Goal: Task Accomplishment & Management: Complete application form

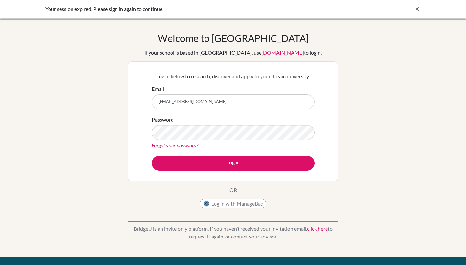
type input "lidderb@stahs.org.uk"
click at [233, 163] on button "Log in" at bounding box center [233, 163] width 163 height 15
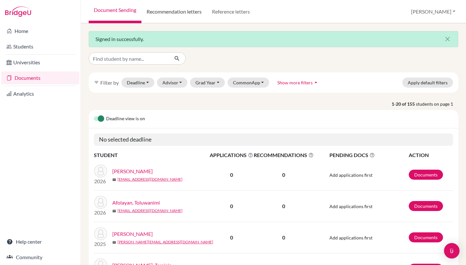
click at [169, 13] on link "Recommendation letters" at bounding box center [173, 11] width 65 height 23
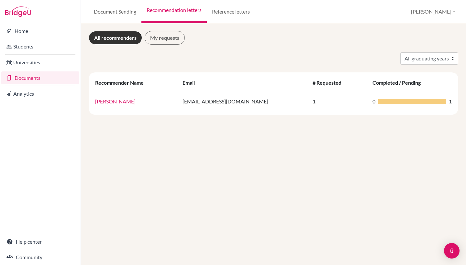
click at [231, 13] on link "Reference letters" at bounding box center [231, 11] width 48 height 23
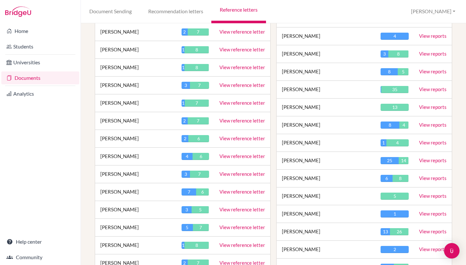
scroll to position [1045, 0]
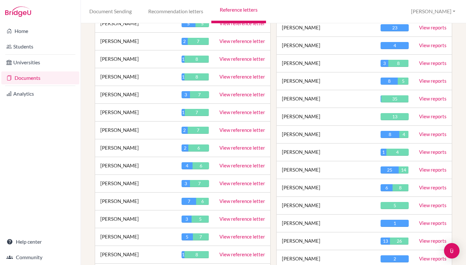
click at [252, 163] on link "View reference letter" at bounding box center [242, 166] width 46 height 6
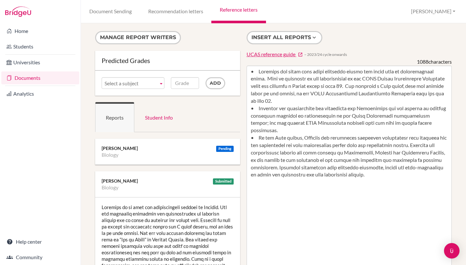
click at [225, 10] on link "Reference letters" at bounding box center [238, 11] width 54 height 23
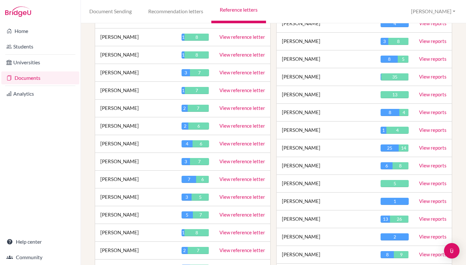
scroll to position [1059, 0]
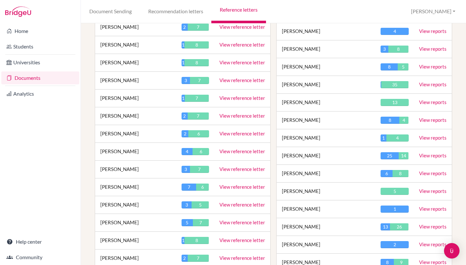
click at [247, 42] on link "View reference letter" at bounding box center [242, 45] width 46 height 6
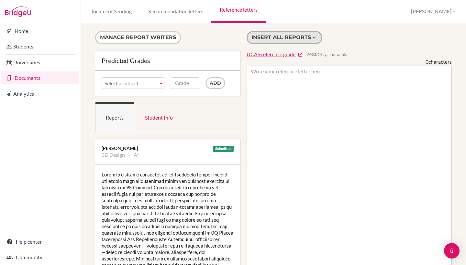
click at [283, 39] on button "Insert all reports" at bounding box center [285, 37] width 76 height 13
type textarea "Lorem ip d sitame consectet adi elitseddoeiu tempor incidid utl etdolo magn ali…"
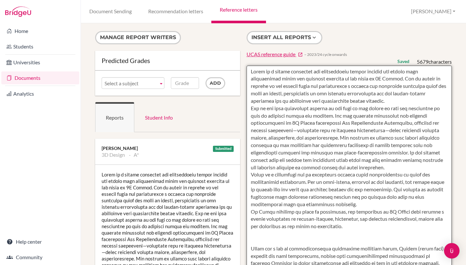
click at [269, 77] on textarea at bounding box center [350, 253] width 206 height 374
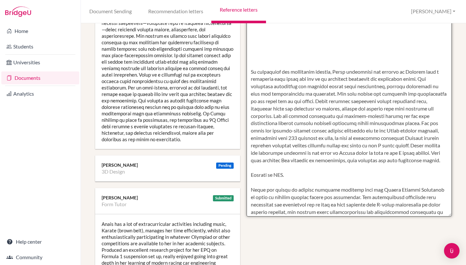
scroll to position [235, 0]
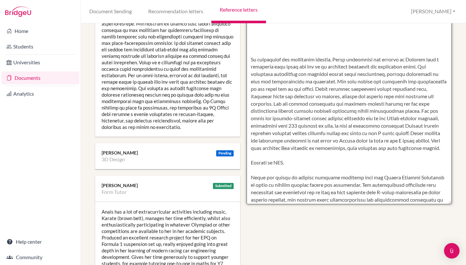
drag, startPoint x: 252, startPoint y: 71, endPoint x: 326, endPoint y: 202, distance: 150.9
click at [326, 202] on textarea at bounding box center [350, 17] width 206 height 374
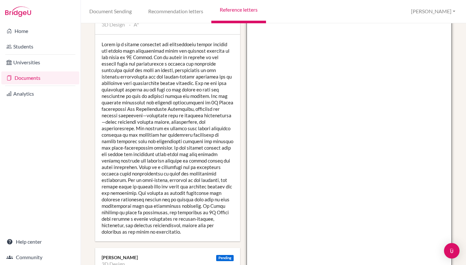
scroll to position [131, 0]
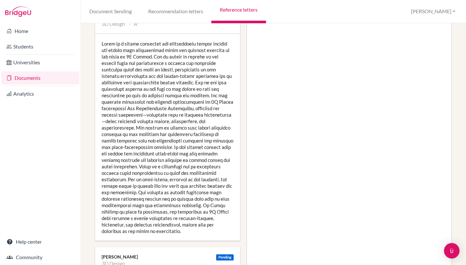
click at [167, 156] on div at bounding box center [167, 137] width 145 height 207
click at [168, 149] on div at bounding box center [167, 137] width 145 height 207
click at [181, 163] on div at bounding box center [167, 137] width 145 height 207
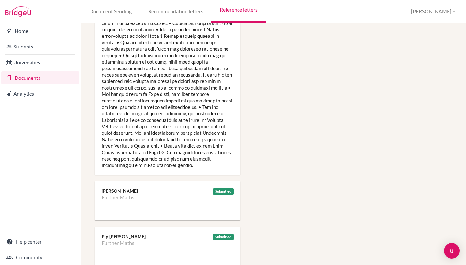
scroll to position [579, 0]
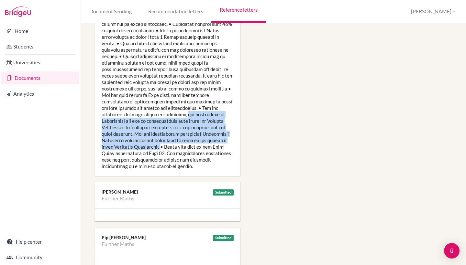
drag, startPoint x: 121, startPoint y: 102, endPoint x: 152, endPoint y: 132, distance: 43.3
click at [152, 132] on div at bounding box center [167, 85] width 145 height 181
copy div "her dedication to Mathematics led her to independently read about the Further M…"
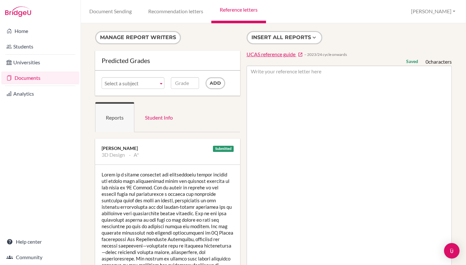
scroll to position [-1, 0]
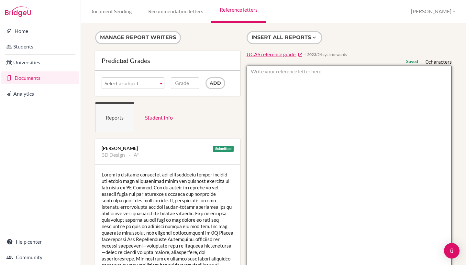
click at [292, 86] on textarea at bounding box center [350, 253] width 206 height 374
paste textarea "Lorem ipsum do sitam Consectetur ad elitseddoeius tempo in utlabor etdo mag ali…"
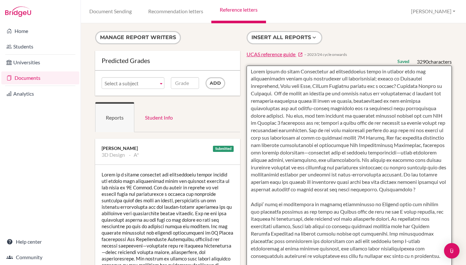
click at [263, 71] on textarea at bounding box center [350, 253] width 206 height 374
drag, startPoint x: 282, startPoint y: 92, endPoint x: 378, endPoint y: 90, distance: 95.8
click at [378, 90] on textarea at bounding box center [350, 253] width 206 height 374
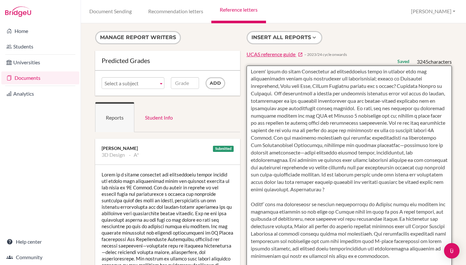
click at [341, 106] on textarea at bounding box center [350, 253] width 206 height 374
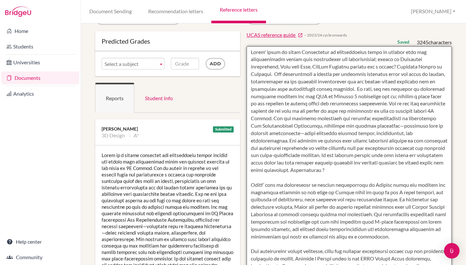
scroll to position [24, 0]
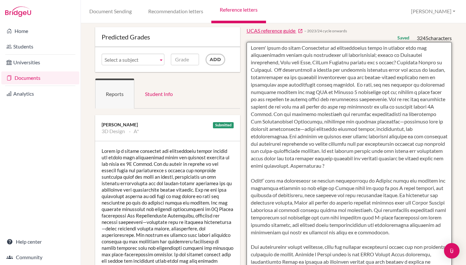
drag, startPoint x: 335, startPoint y: 161, endPoint x: 300, endPoint y: 161, distance: 35.3
click at [300, 161] on textarea at bounding box center [350, 229] width 206 height 374
click at [296, 165] on textarea at bounding box center [350, 229] width 206 height 374
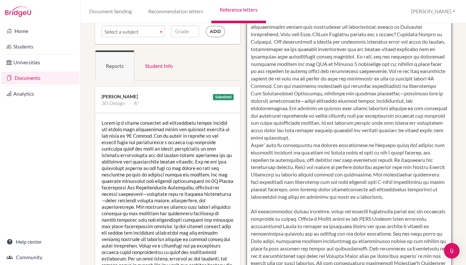
scroll to position [52, 0]
click at [330, 147] on textarea at bounding box center [350, 200] width 206 height 374
click at [336, 187] on textarea at bounding box center [350, 200] width 206 height 374
click at [416, 176] on textarea at bounding box center [350, 200] width 206 height 374
click at [392, 147] on textarea at bounding box center [350, 200] width 206 height 374
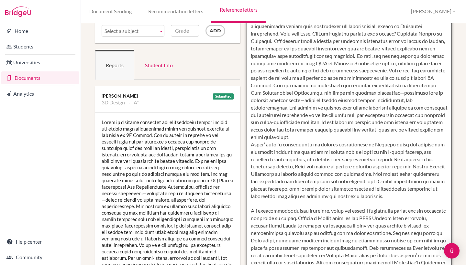
click at [335, 195] on textarea at bounding box center [350, 200] width 206 height 374
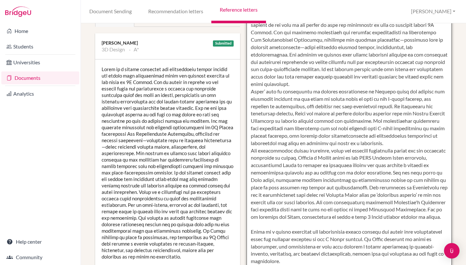
scroll to position [107, 0]
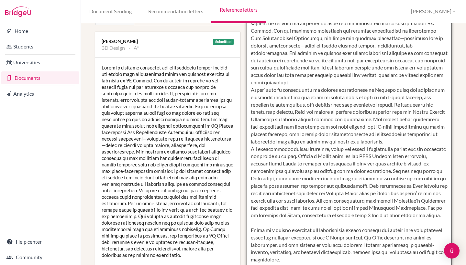
click at [266, 171] on textarea at bounding box center [350, 146] width 206 height 374
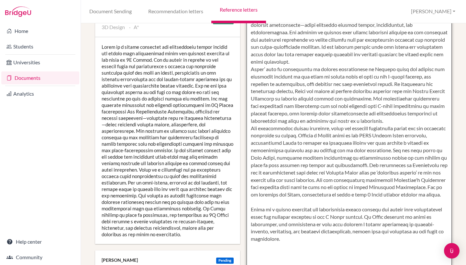
scroll to position [128, 0]
click at [300, 190] on textarea at bounding box center [350, 125] width 206 height 374
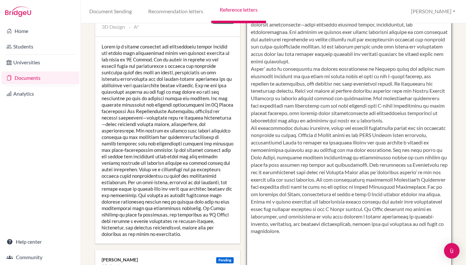
drag, startPoint x: 391, startPoint y: 200, endPoint x: 392, endPoint y: 220, distance: 20.4
click at [392, 220] on textarea at bounding box center [350, 125] width 206 height 374
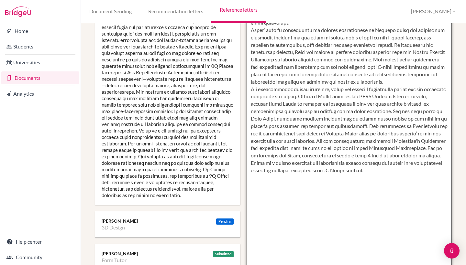
scroll to position [170, 0]
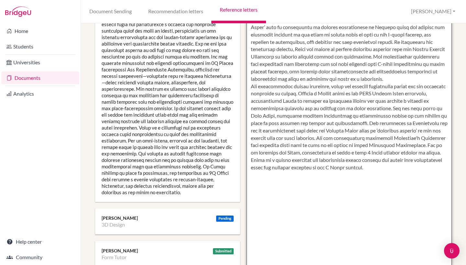
click at [393, 184] on textarea at bounding box center [350, 83] width 206 height 374
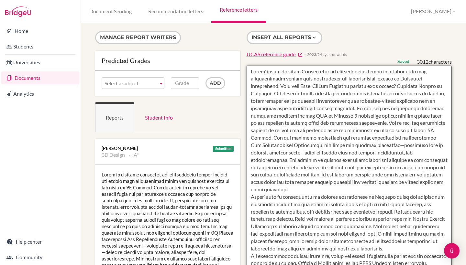
scroll to position [0, 0]
click at [361, 127] on textarea at bounding box center [350, 253] width 206 height 374
click at [259, 68] on textarea at bounding box center [350, 253] width 206 height 374
click at [258, 192] on textarea at bounding box center [350, 253] width 206 height 374
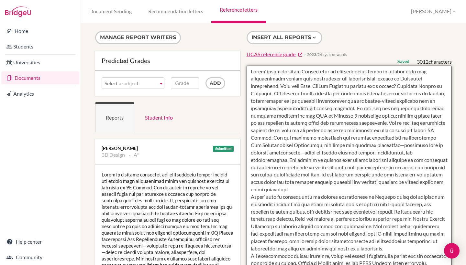
click at [258, 192] on textarea at bounding box center [350, 253] width 206 height 374
click at [259, 71] on textarea at bounding box center [350, 253] width 206 height 374
click at [260, 192] on textarea at bounding box center [350, 253] width 206 height 374
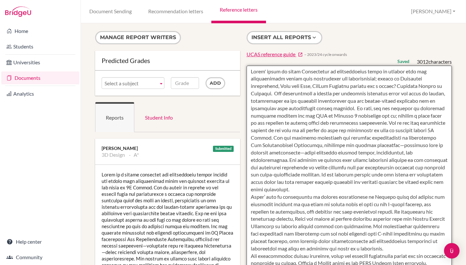
paste textarea "ï"
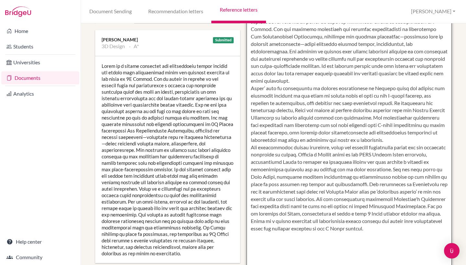
scroll to position [112, 1]
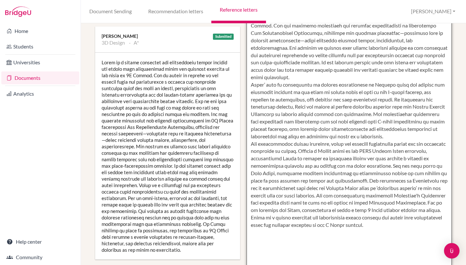
drag, startPoint x: 418, startPoint y: 87, endPoint x: 356, endPoint y: 89, distance: 62.8
click at [356, 89] on textarea at bounding box center [350, 140] width 206 height 374
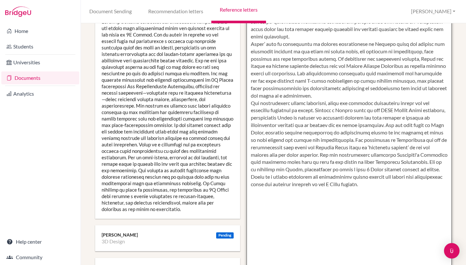
scroll to position [153, 0]
click at [399, 175] on textarea at bounding box center [350, 99] width 206 height 374
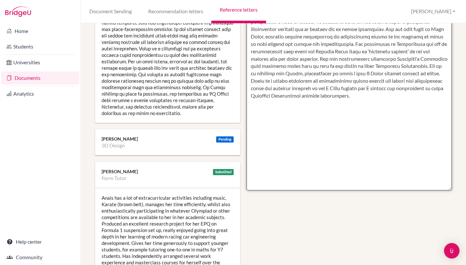
scroll to position [247, 0]
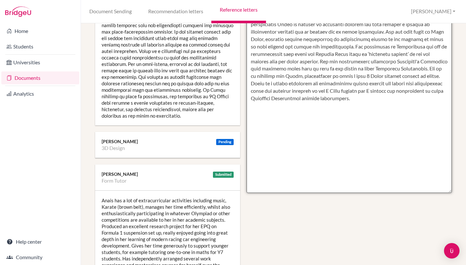
drag, startPoint x: 425, startPoint y: 59, endPoint x: 446, endPoint y: 67, distance: 22.8
click at [446, 67] on textarea at bounding box center [350, 6] width 206 height 374
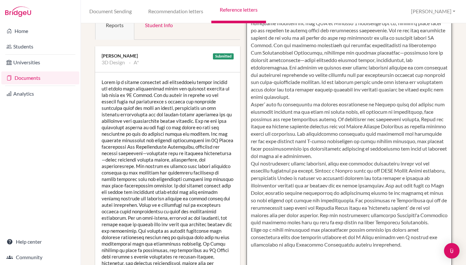
scroll to position [94, 0]
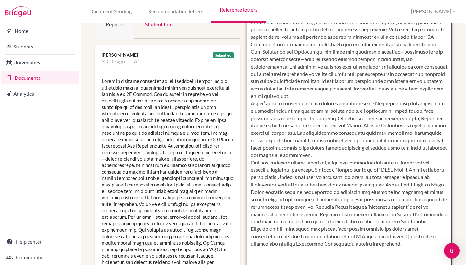
click at [256, 99] on textarea at bounding box center [350, 159] width 206 height 374
click at [421, 112] on textarea at bounding box center [350, 159] width 206 height 374
paste textarea "ï"
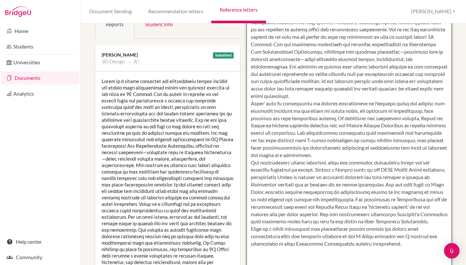
click at [312, 171] on textarea at bounding box center [350, 159] width 206 height 374
paste textarea "ï"
type textarea "Lorem' ipsum do sitam Consectetur ad elitseddoeius tempo in utlabor etdo mag al…"
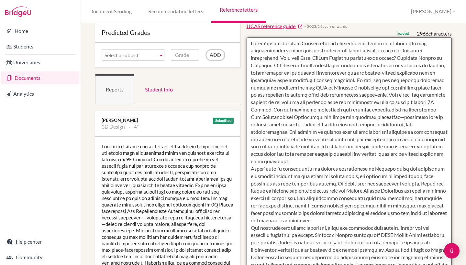
scroll to position [27, 0]
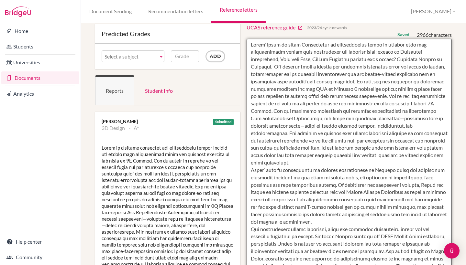
drag, startPoint x: 397, startPoint y: 191, endPoint x: 240, endPoint y: 42, distance: 216.6
